Goal: Information Seeking & Learning: Check status

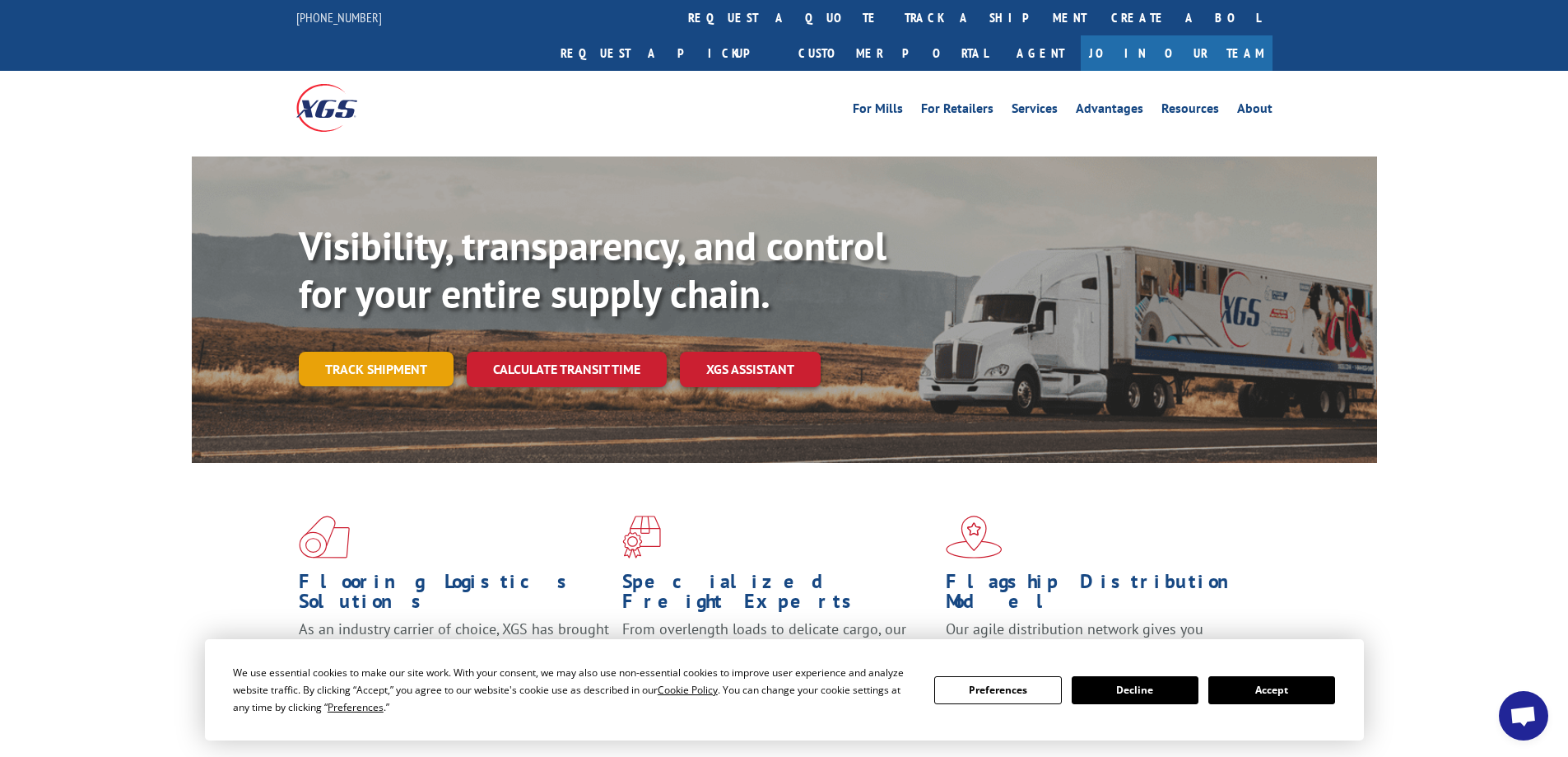
click at [385, 351] on link "Track shipment" at bounding box center [375, 368] width 155 height 35
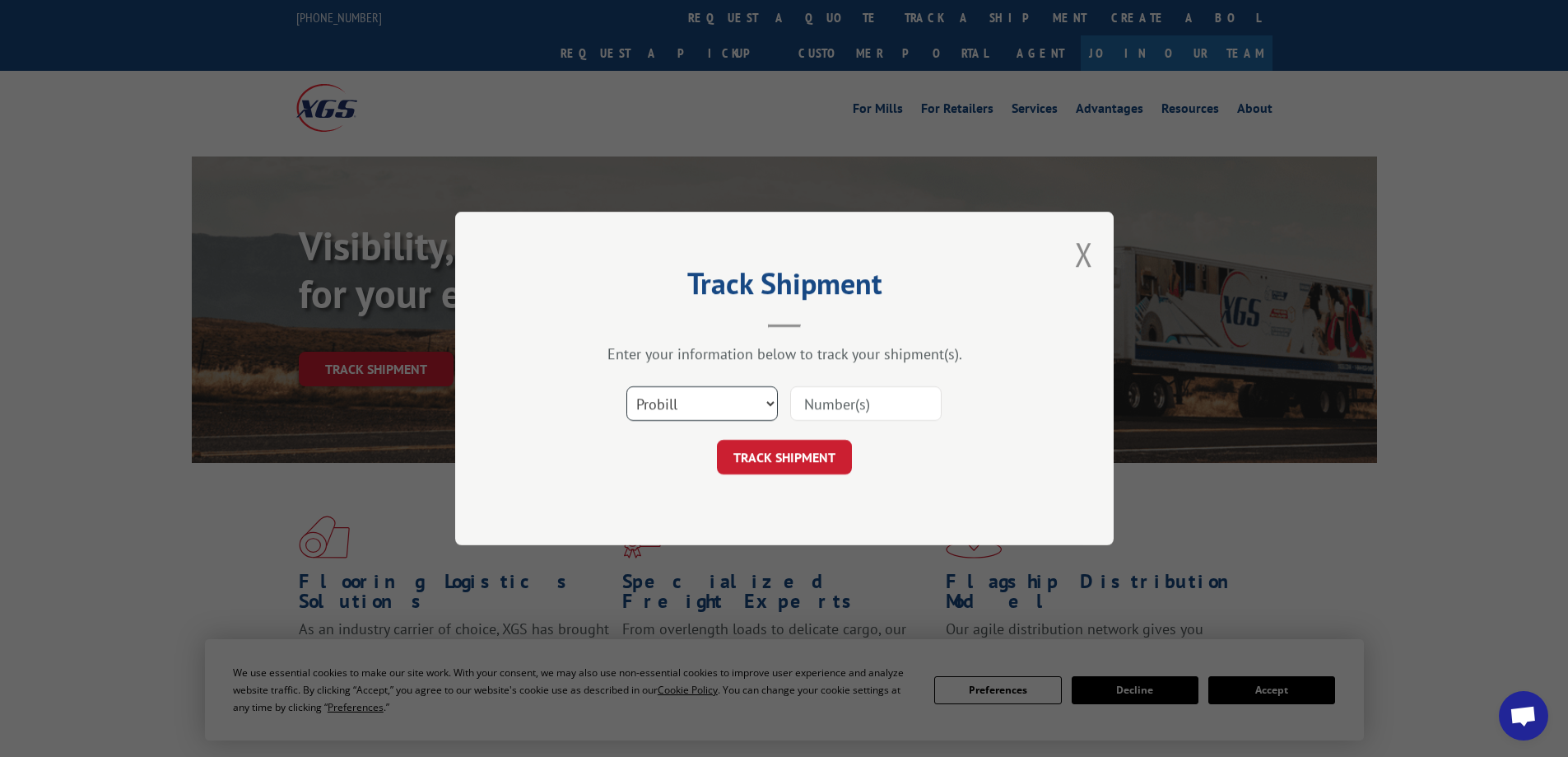
click at [775, 401] on select "Select category... Probill BOL PO" at bounding box center [702, 403] width 152 height 35
select select "bol"
click at [626, 386] on select "Select category... Probill BOL PO" at bounding box center [702, 403] width 152 height 35
click at [829, 402] on input at bounding box center [866, 403] width 152 height 35
type input "2876136"
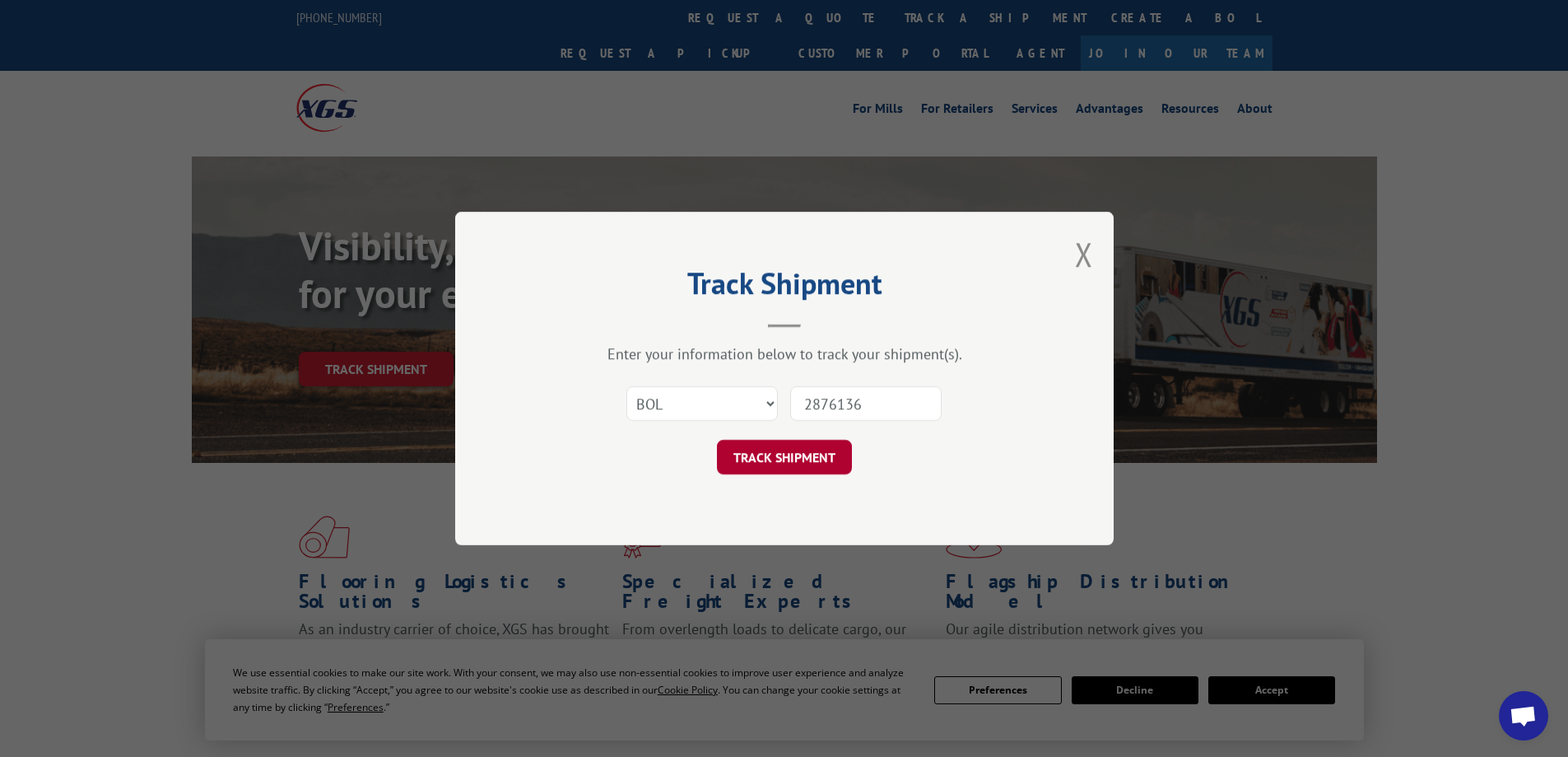
click at [770, 456] on button "TRACK SHIPMENT" at bounding box center [784, 457] width 135 height 35
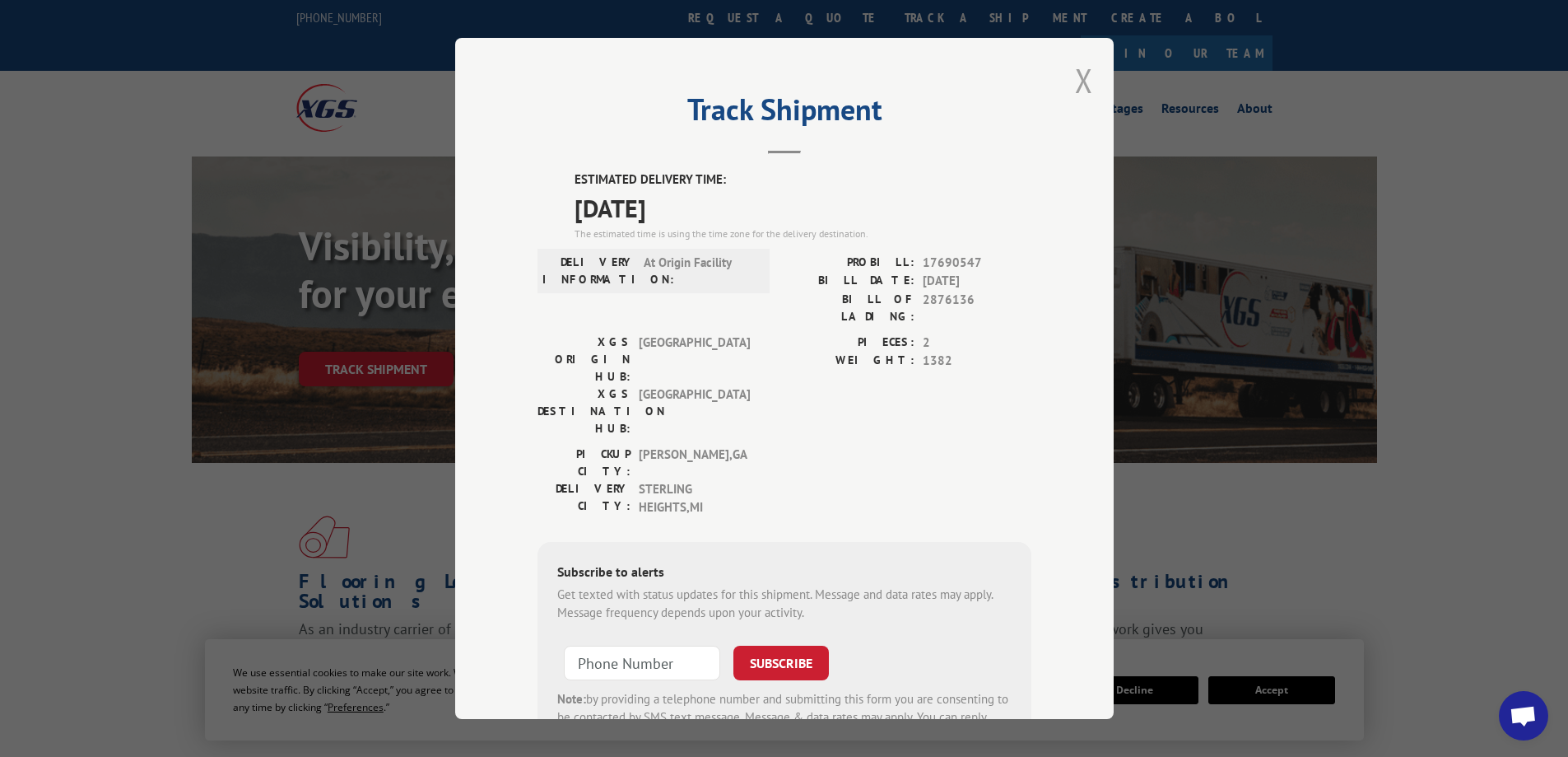
click at [1079, 71] on button "Close modal" at bounding box center [1084, 80] width 18 height 44
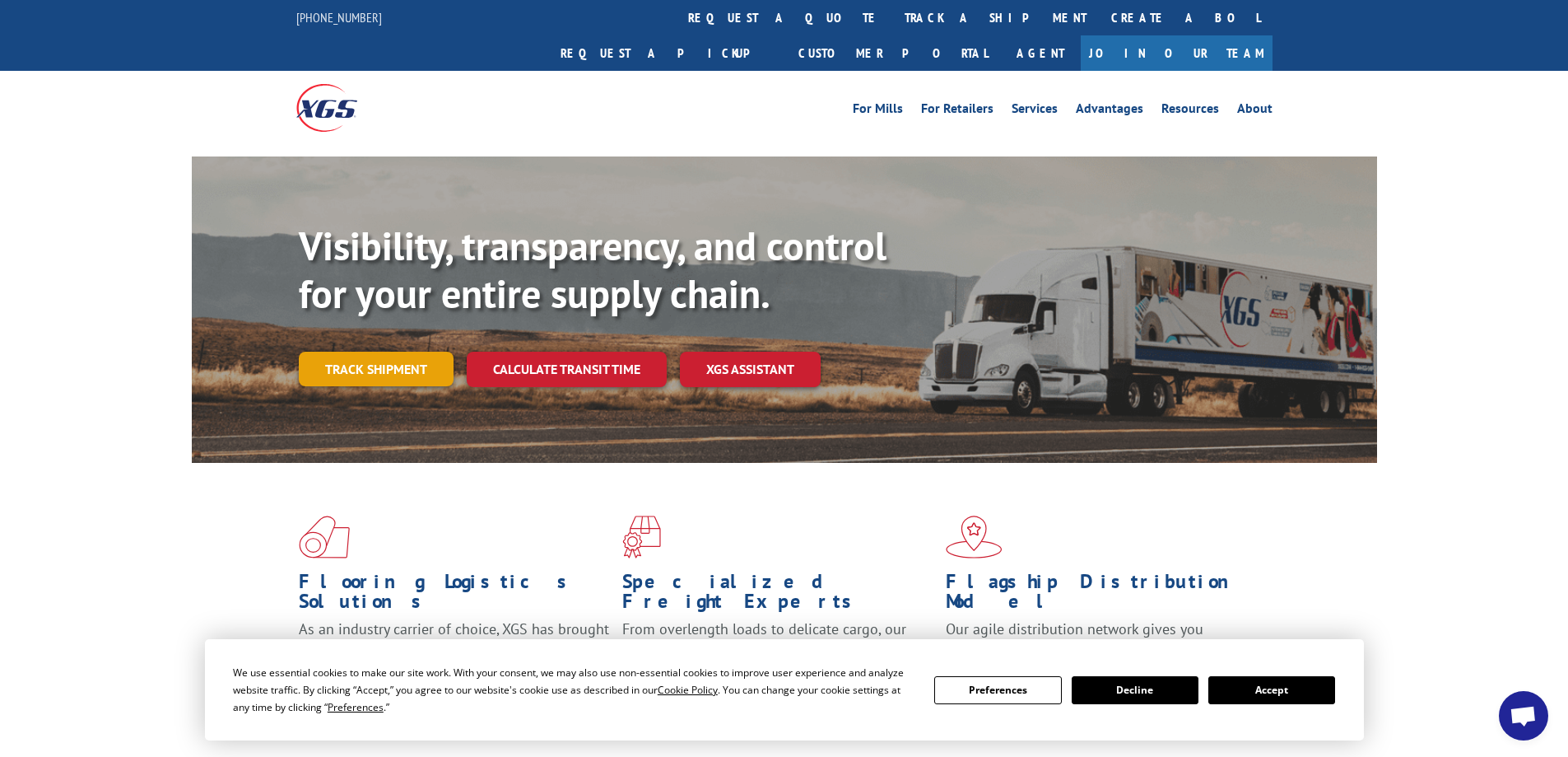
click at [392, 351] on link "Track shipment" at bounding box center [375, 368] width 155 height 35
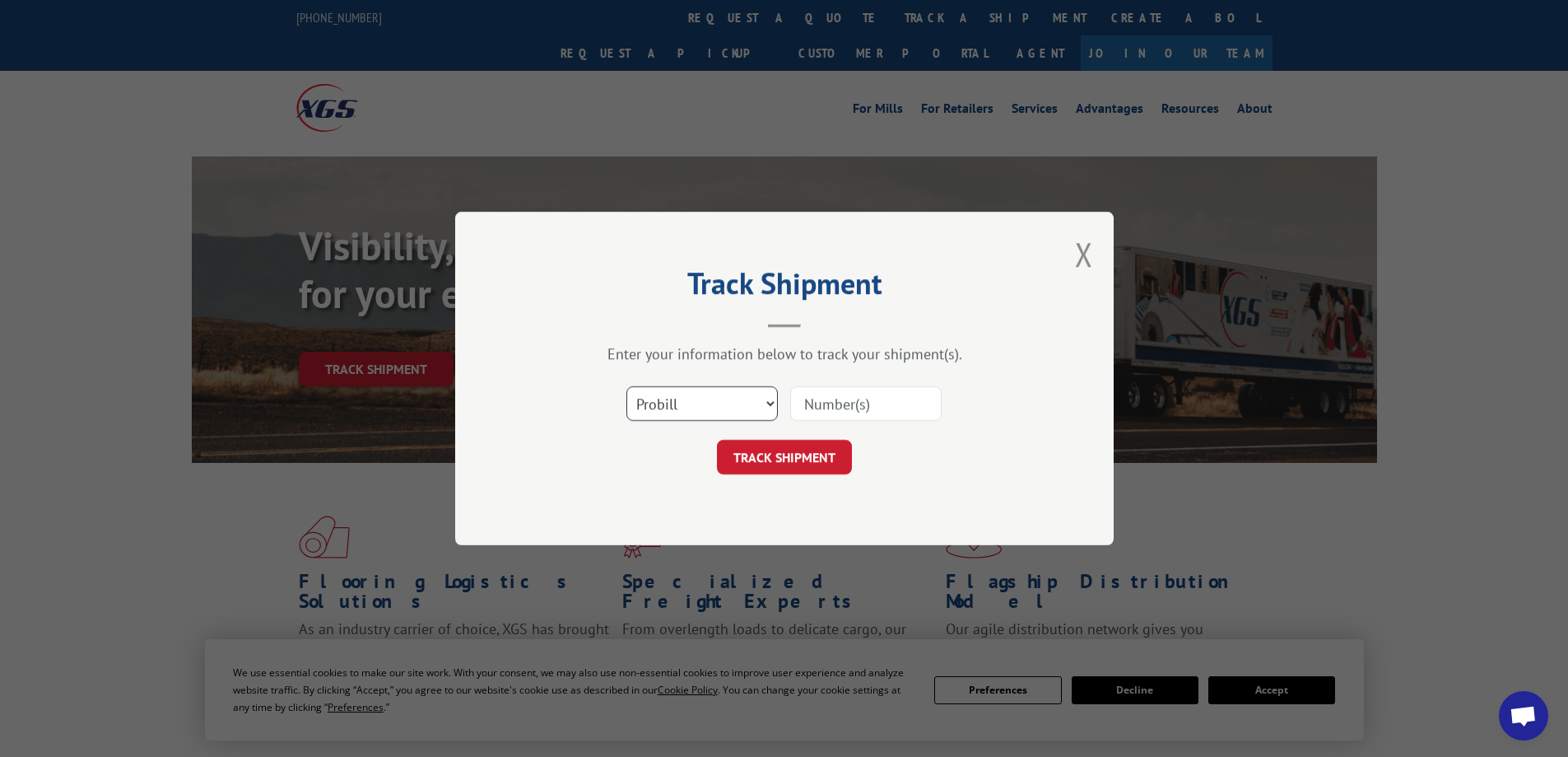
drag, startPoint x: 777, startPoint y: 396, endPoint x: 768, endPoint y: 403, distance: 11.4
click at [776, 398] on select "Select category... Probill BOL PO" at bounding box center [702, 403] width 152 height 35
select select "bol"
click at [626, 386] on select "Select category... Probill BOL PO" at bounding box center [702, 403] width 152 height 35
click at [826, 400] on input at bounding box center [866, 403] width 152 height 35
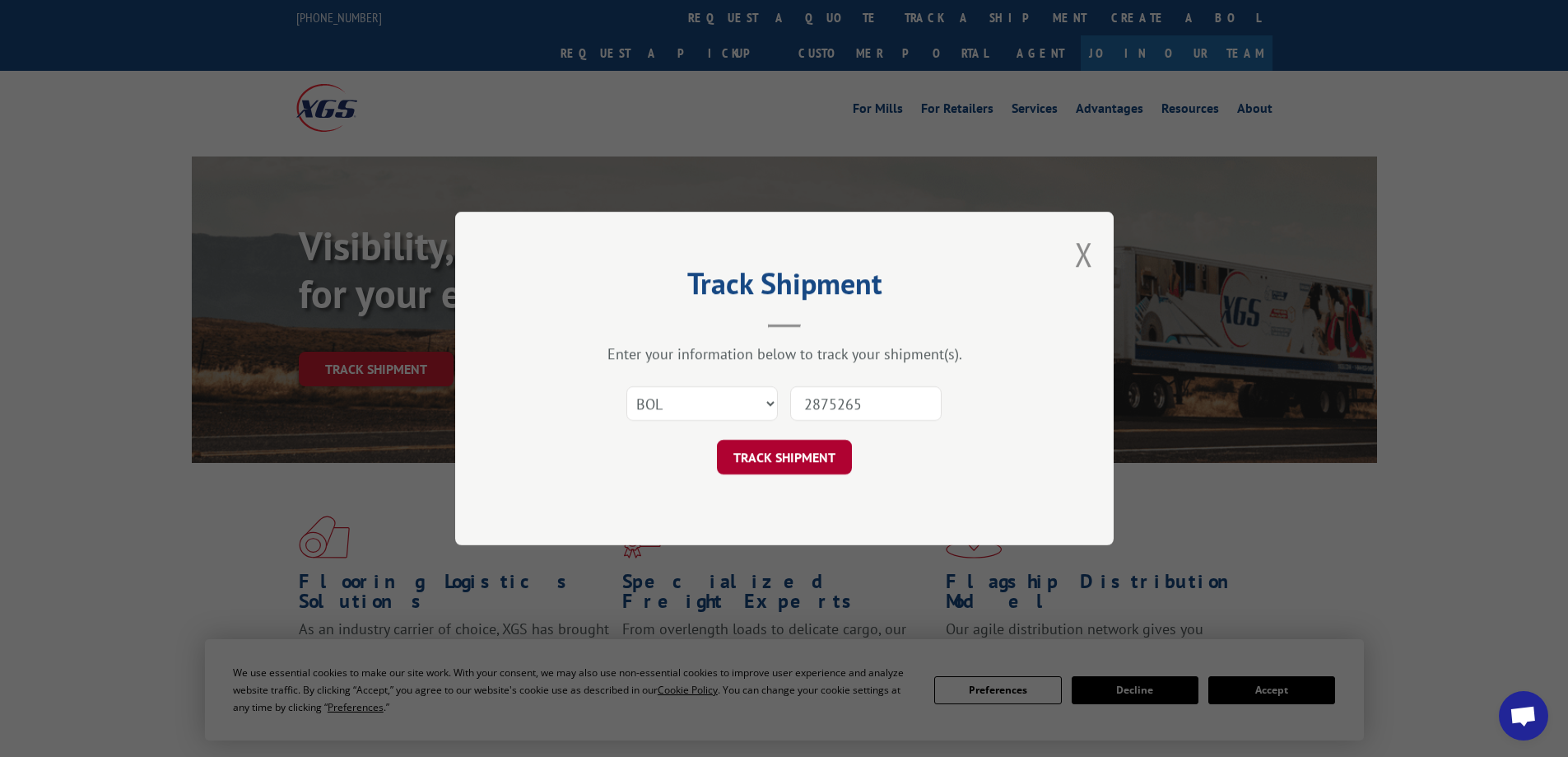
type input "2875265"
click at [773, 450] on button "TRACK SHIPMENT" at bounding box center [784, 457] width 135 height 35
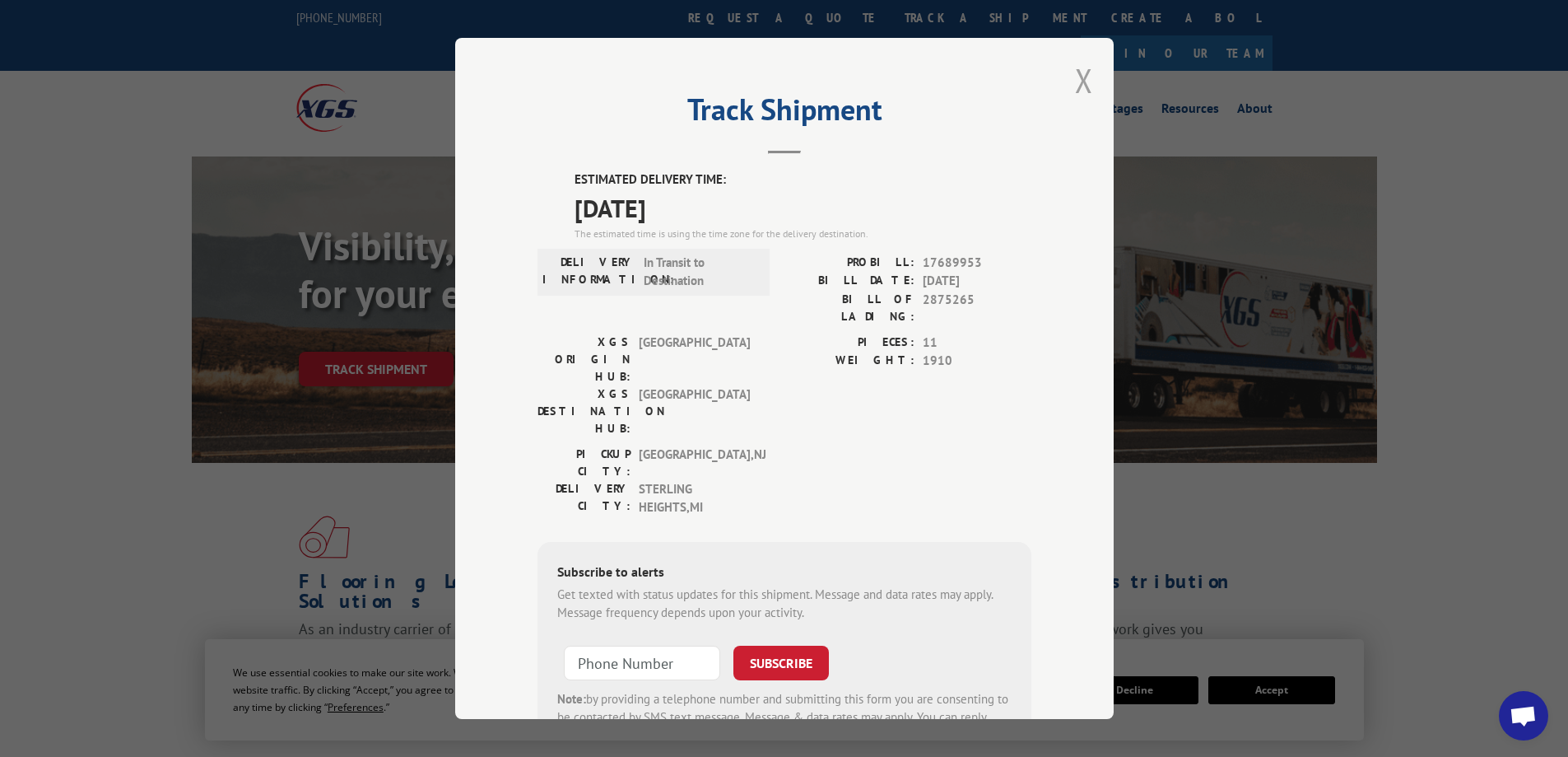
click at [1075, 78] on button "Close modal" at bounding box center [1084, 80] width 18 height 44
